Goal: Information Seeking & Learning: Learn about a topic

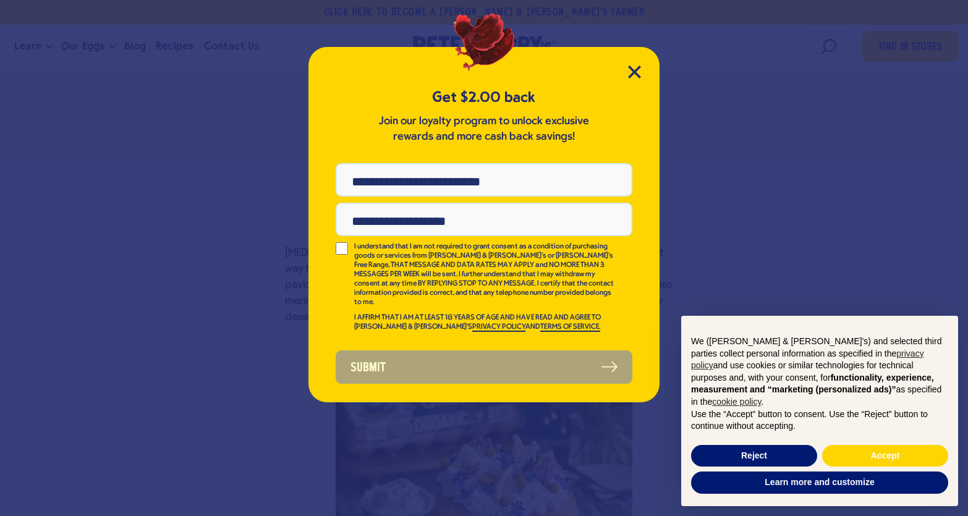
click at [641, 70] on div "Get $2.00 back Join our loyalty program to unlock exclusive rewards and more ca…" at bounding box center [483, 224] width 351 height 355
click at [633, 72] on icon "Close Modal" at bounding box center [633, 71] width 11 height 11
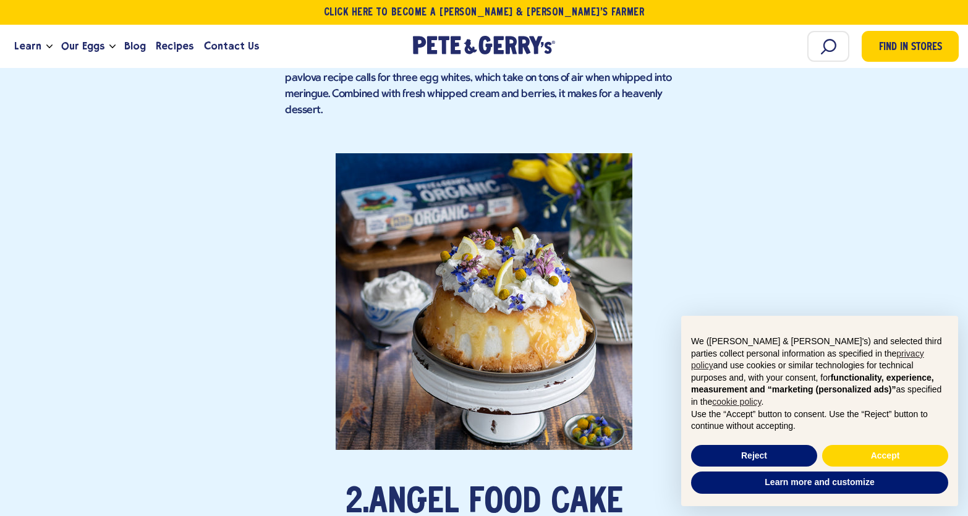
scroll to position [1421, 0]
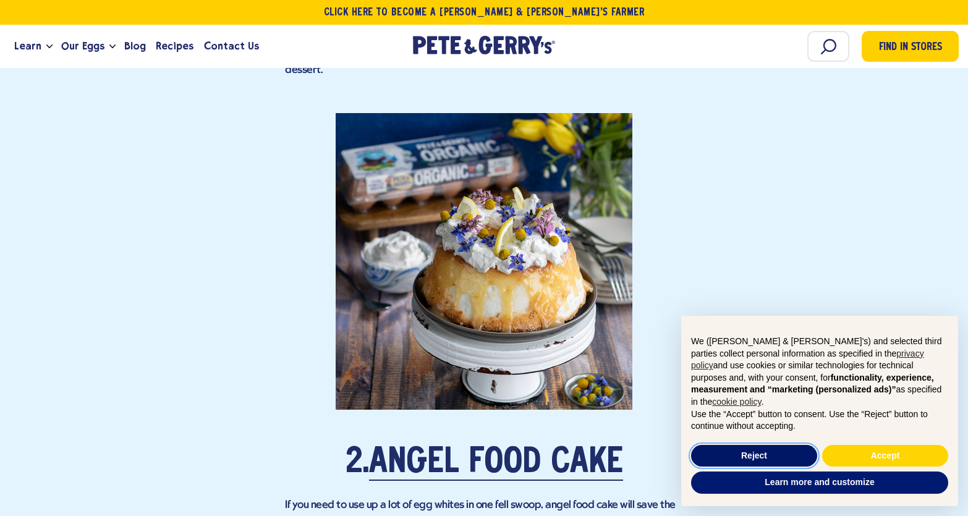
click at [770, 457] on button "Reject" at bounding box center [754, 456] width 126 height 22
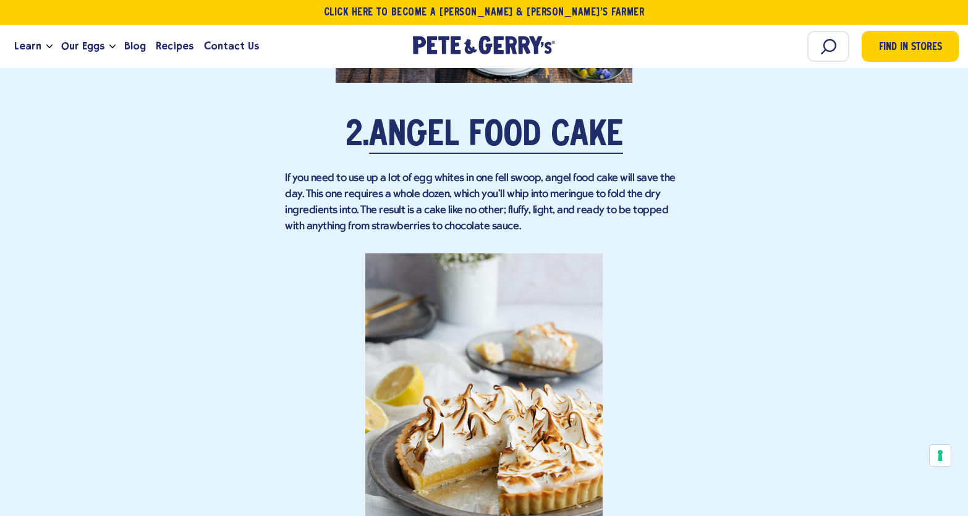
scroll to position [1730, 0]
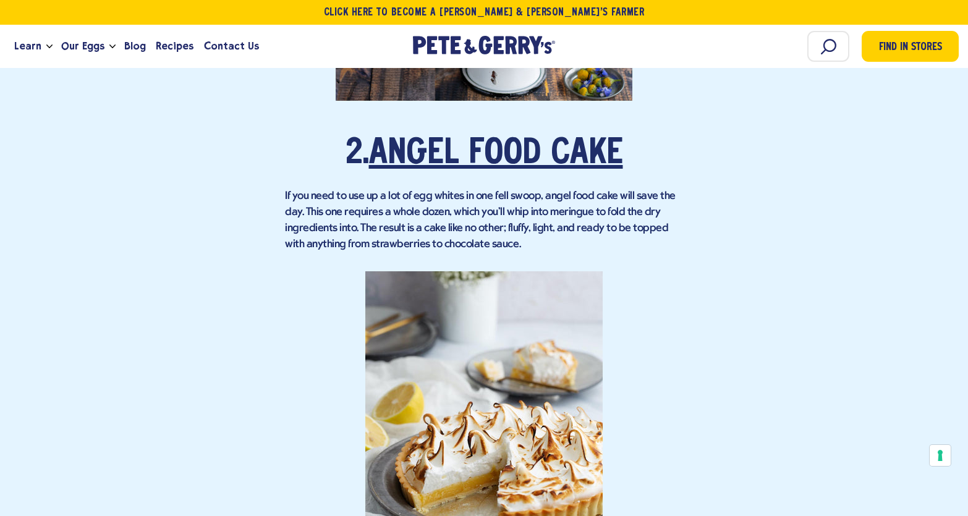
click at [463, 137] on link "Angel Food Cake" at bounding box center [496, 154] width 254 height 35
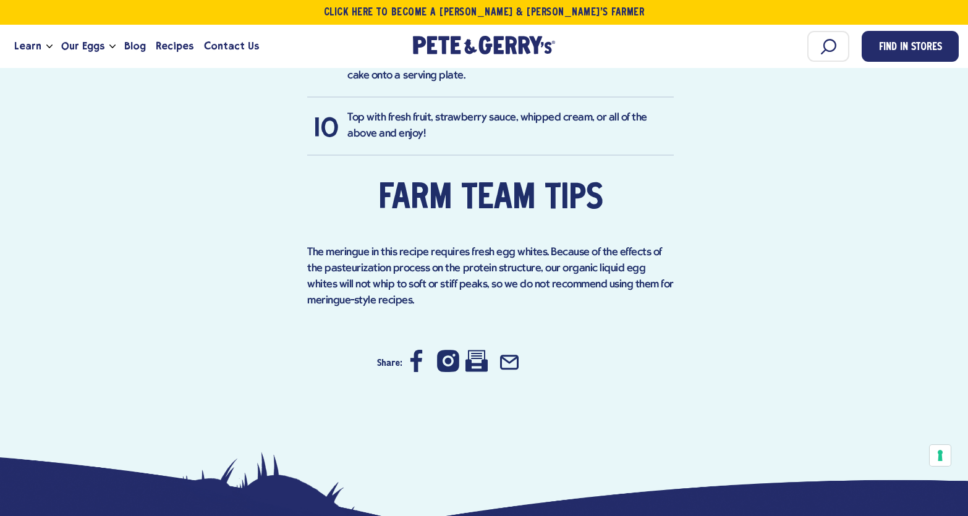
scroll to position [1483, 0]
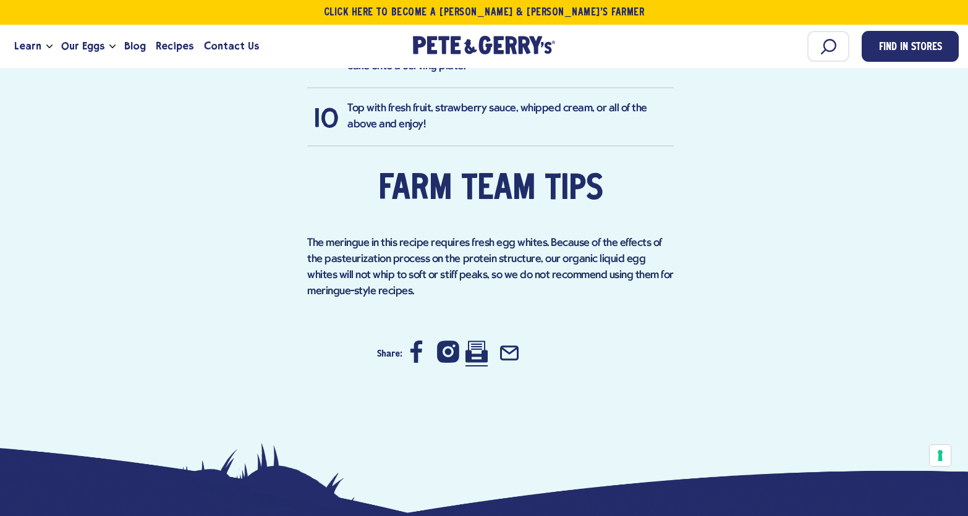
drag, startPoint x: 478, startPoint y: 330, endPoint x: 732, endPoint y: 384, distance: 259.7
click at [478, 340] on icon at bounding box center [476, 351] width 22 height 22
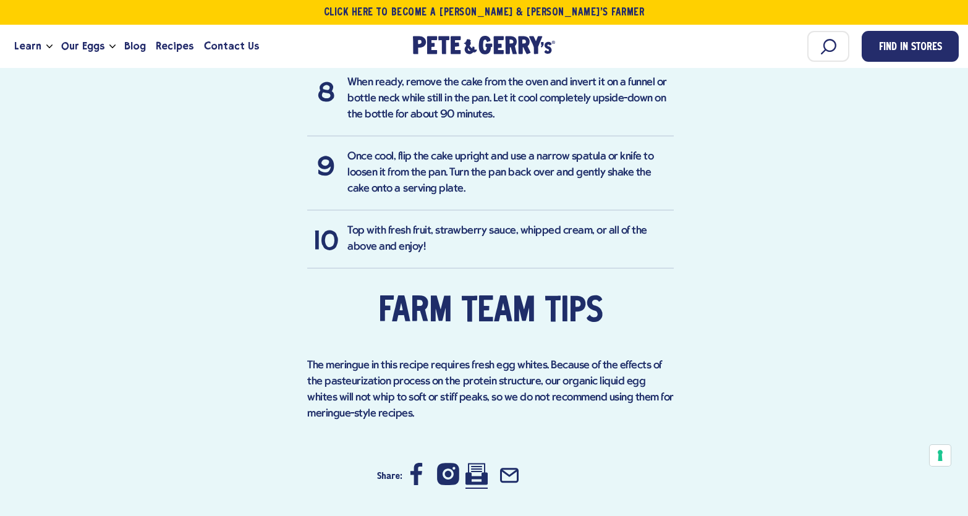
scroll to position [1359, 0]
